Goal: Task Accomplishment & Management: Complete application form

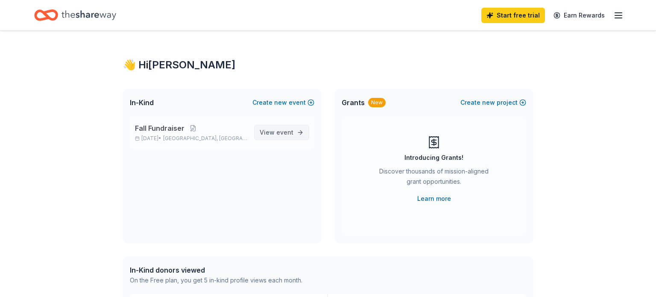
click at [276, 132] on span "View event" at bounding box center [277, 132] width 34 height 10
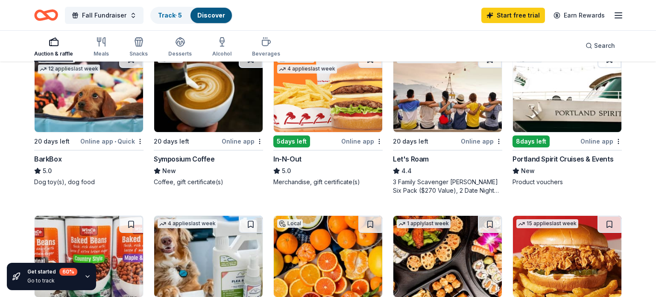
scroll to position [264, 0]
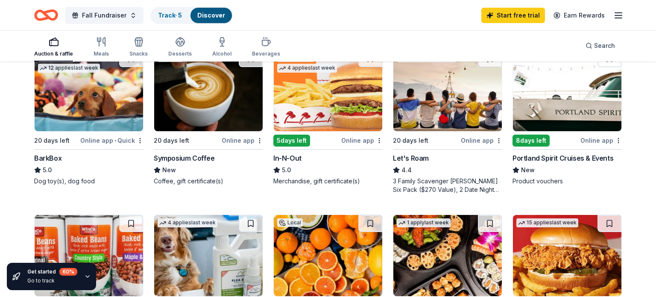
click at [79, 139] on div "20 days left" at bounding box center [56, 140] width 44 height 11
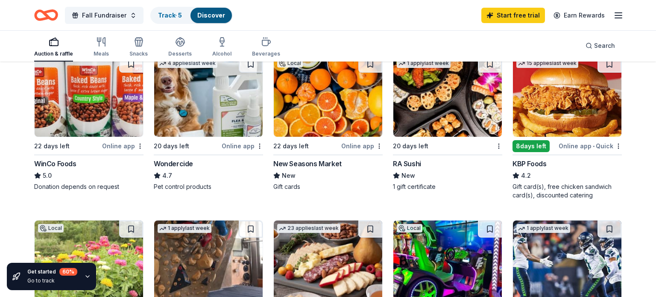
scroll to position [425, 0]
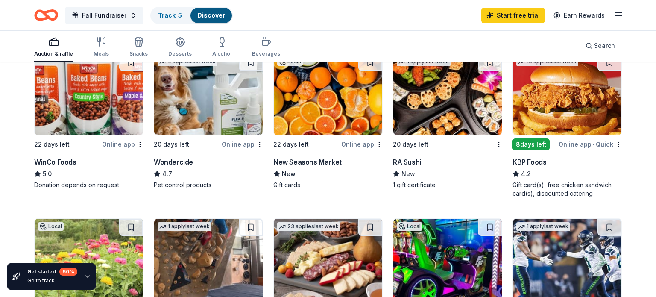
click at [121, 143] on div "Online app" at bounding box center [122, 144] width 41 height 11
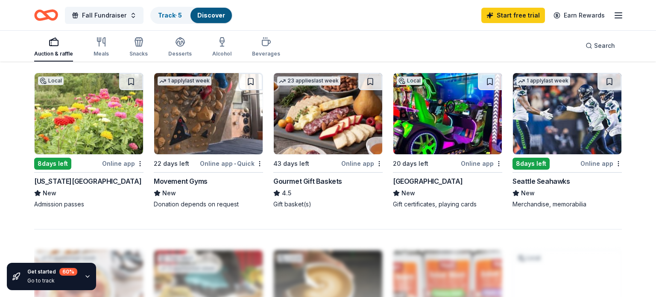
scroll to position [577, 0]
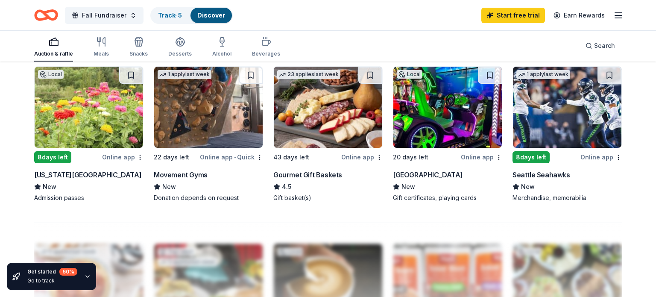
click at [602, 156] on div "Online app" at bounding box center [601, 157] width 41 height 11
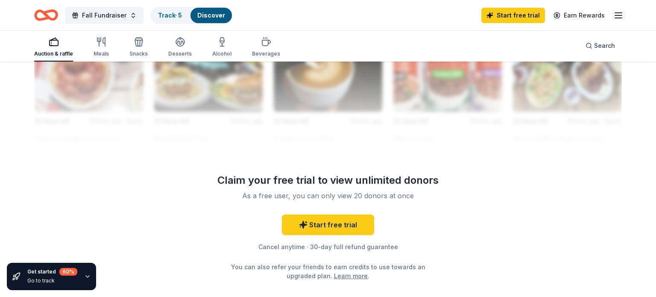
scroll to position [791, 0]
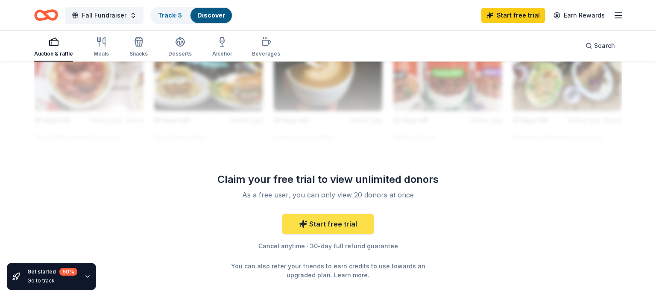
click at [319, 220] on link "Start free trial" at bounding box center [328, 224] width 92 height 21
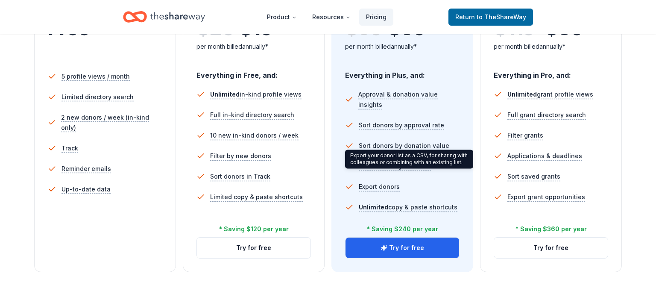
scroll to position [228, 0]
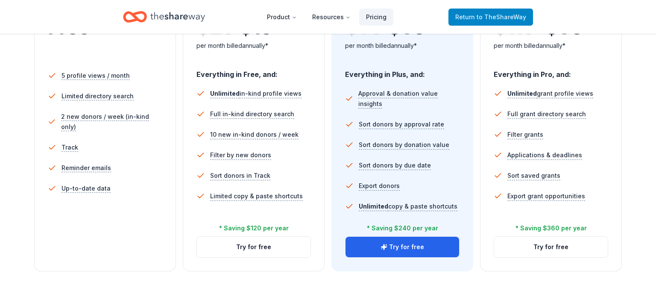
click at [492, 13] on span "to TheShareWay" at bounding box center [502, 16] width 50 height 7
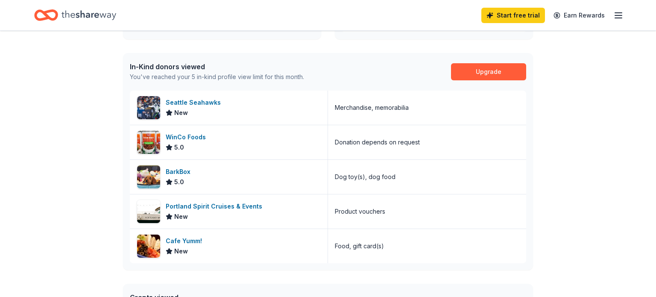
scroll to position [208, 0]
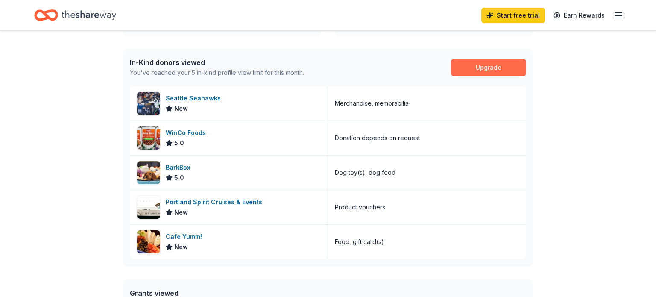
click at [470, 70] on link "Upgrade" at bounding box center [488, 67] width 75 height 17
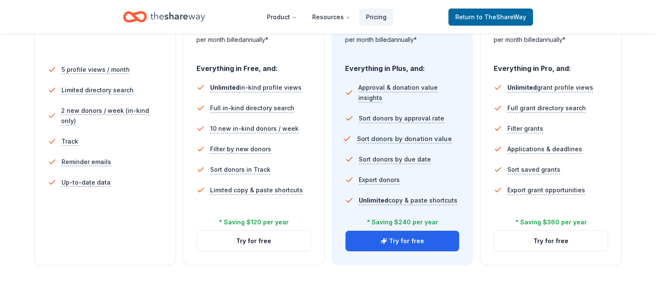
scroll to position [238, 0]
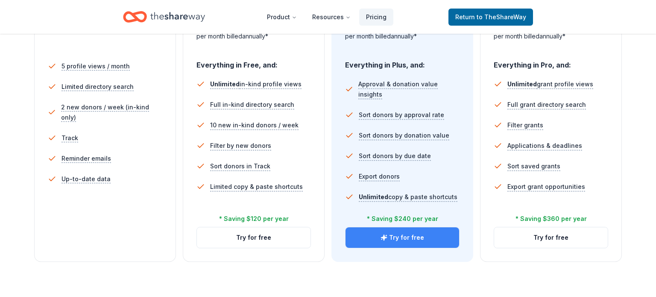
click at [373, 234] on button "Try for free" at bounding box center [403, 237] width 114 height 21
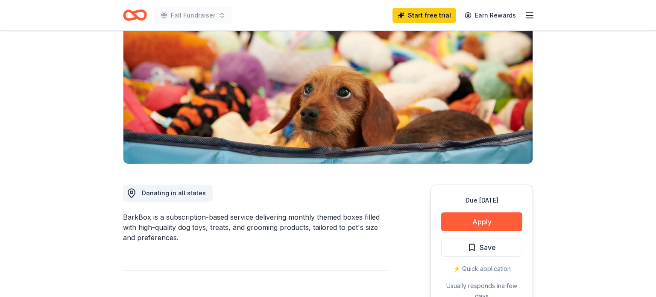
scroll to position [133, 0]
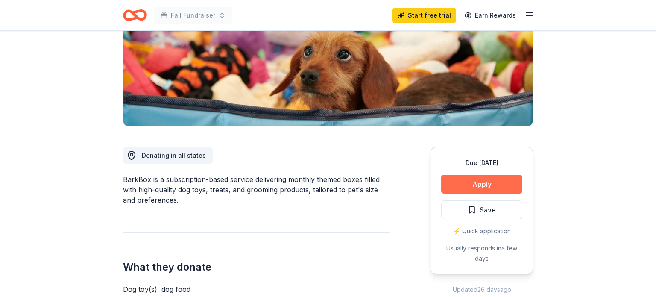
click at [483, 183] on button "Apply" at bounding box center [481, 184] width 81 height 19
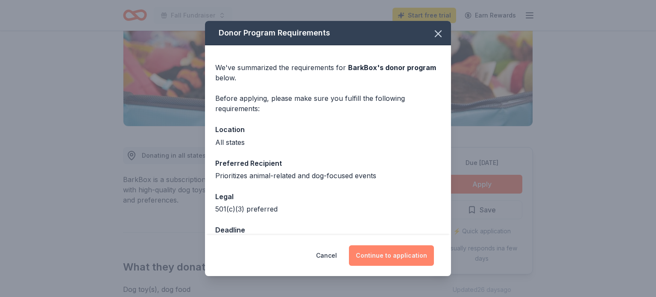
click at [402, 253] on button "Continue to application" at bounding box center [391, 255] width 85 height 21
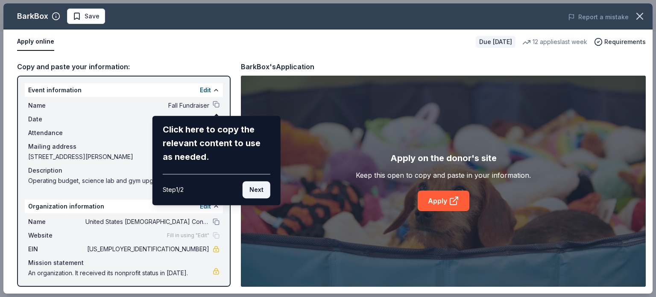
click at [265, 189] on button "Next" at bounding box center [257, 189] width 28 height 17
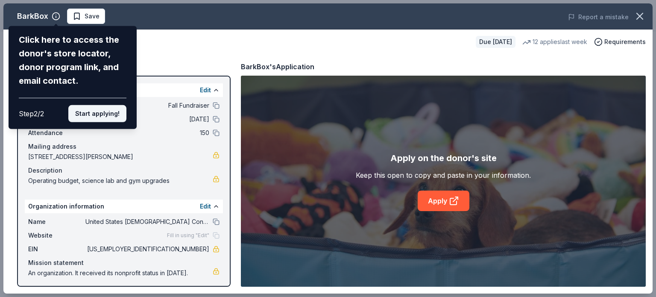
click at [105, 114] on button "Start applying!" at bounding box center [97, 113] width 58 height 17
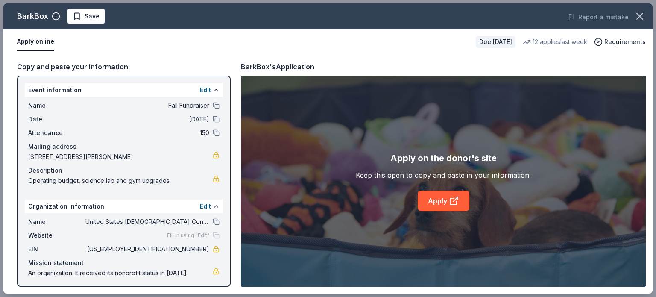
click at [450, 200] on div "BarkBox Save Report a mistake Apply online Due [DATE] 12 applies last week Requ…" at bounding box center [327, 148] width 649 height 290
click at [444, 204] on link "Apply" at bounding box center [444, 201] width 52 height 21
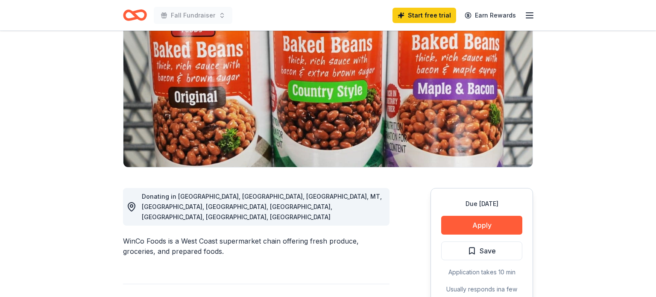
scroll to position [121, 0]
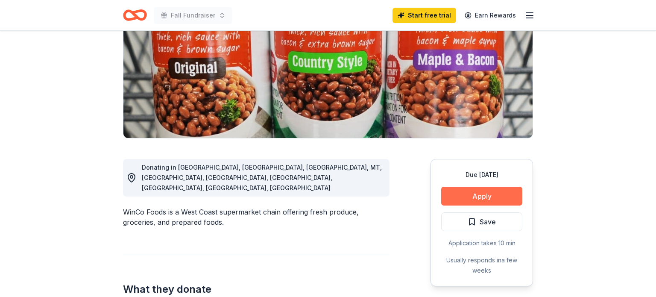
click at [491, 196] on button "Apply" at bounding box center [481, 196] width 81 height 19
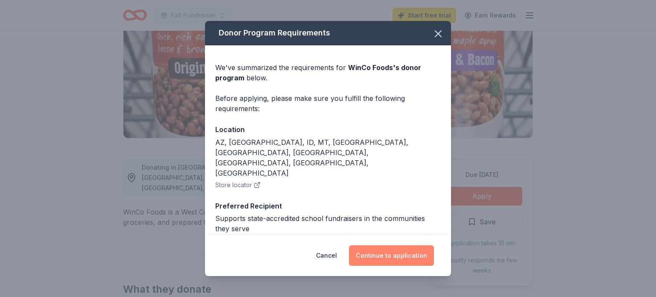
click at [385, 261] on button "Continue to application" at bounding box center [391, 255] width 85 height 21
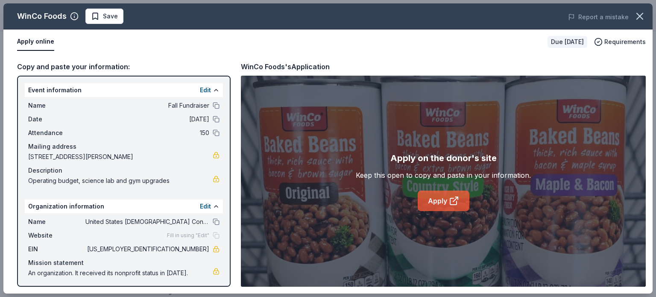
click at [441, 203] on link "Apply" at bounding box center [444, 201] width 52 height 21
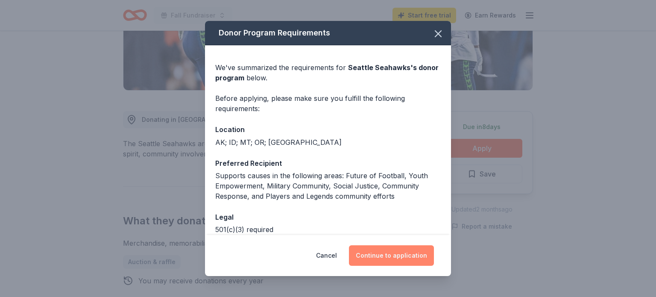
click at [400, 258] on button "Continue to application" at bounding box center [391, 255] width 85 height 21
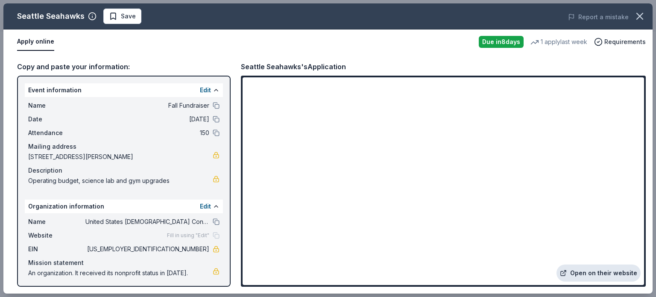
click at [586, 275] on link "Open on their website" at bounding box center [599, 272] width 84 height 17
click at [642, 20] on icon "button" at bounding box center [640, 16] width 12 height 12
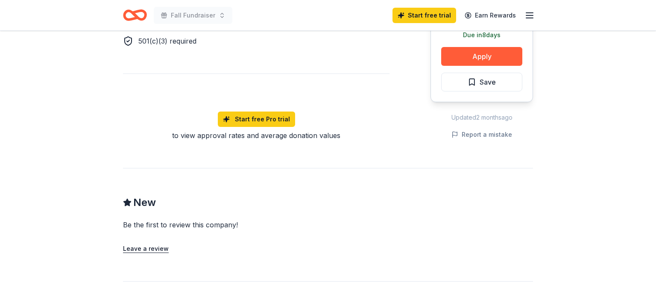
scroll to position [810, 0]
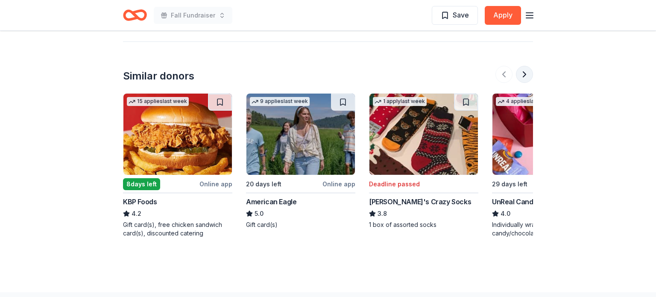
click at [525, 76] on button at bounding box center [524, 74] width 17 height 17
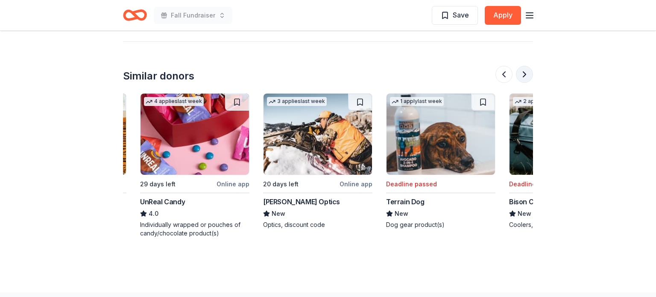
scroll to position [0, 369]
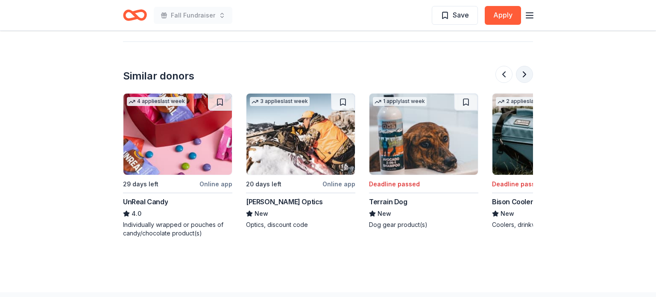
click at [525, 76] on button at bounding box center [524, 74] width 17 height 17
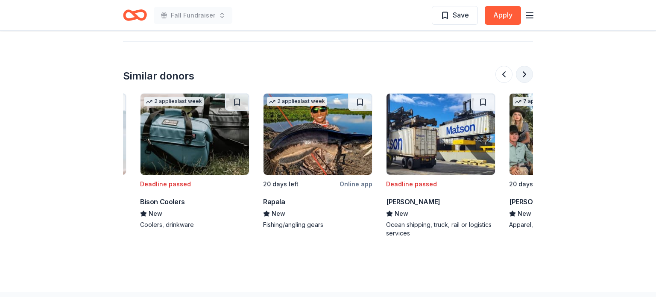
scroll to position [0, 738]
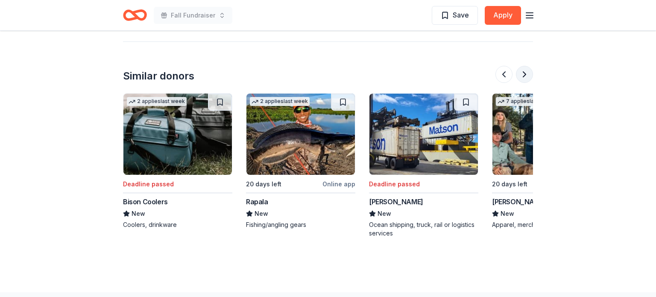
click at [525, 76] on button at bounding box center [524, 74] width 17 height 17
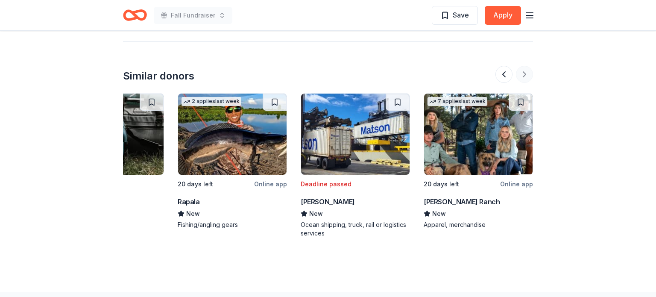
click at [525, 76] on div at bounding box center [515, 74] width 38 height 17
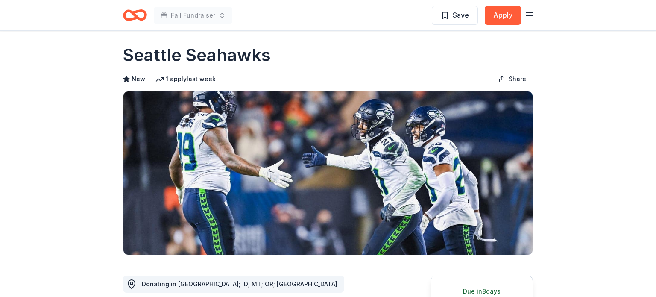
scroll to position [0, 0]
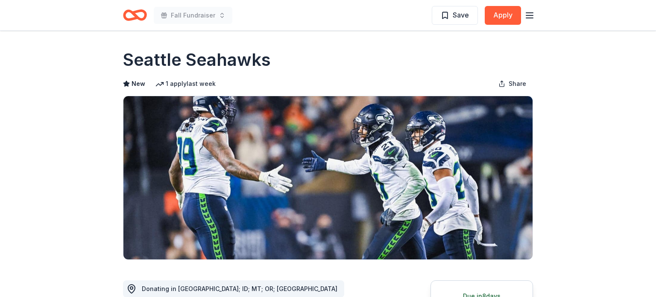
click at [135, 12] on icon "Home" at bounding box center [138, 15] width 13 height 9
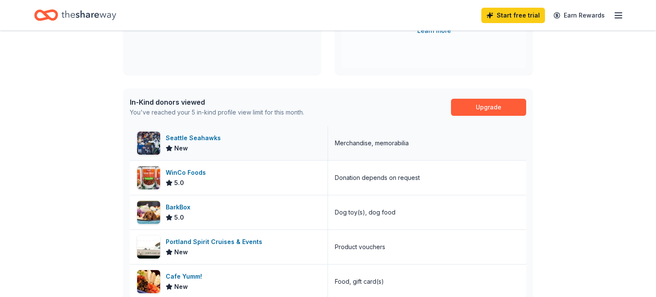
scroll to position [167, 0]
click at [478, 110] on link "Upgrade" at bounding box center [488, 107] width 75 height 17
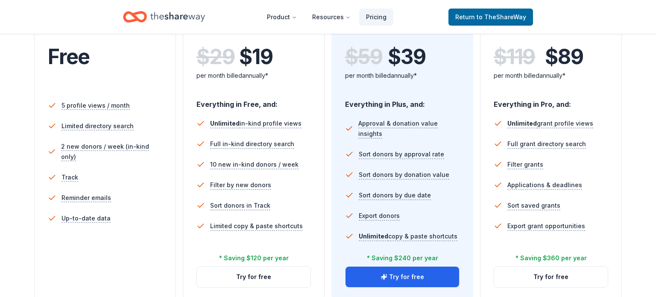
scroll to position [211, 0]
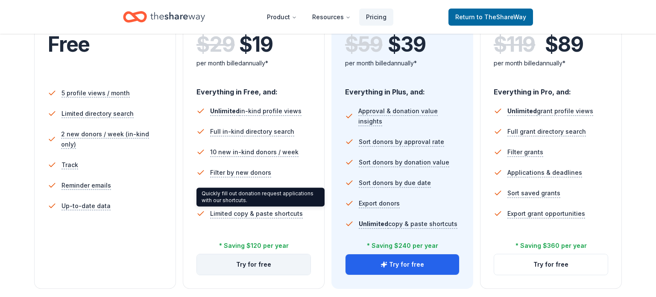
click at [227, 263] on button "Try for free" at bounding box center [254, 264] width 114 height 21
